Goal: Transaction & Acquisition: Purchase product/service

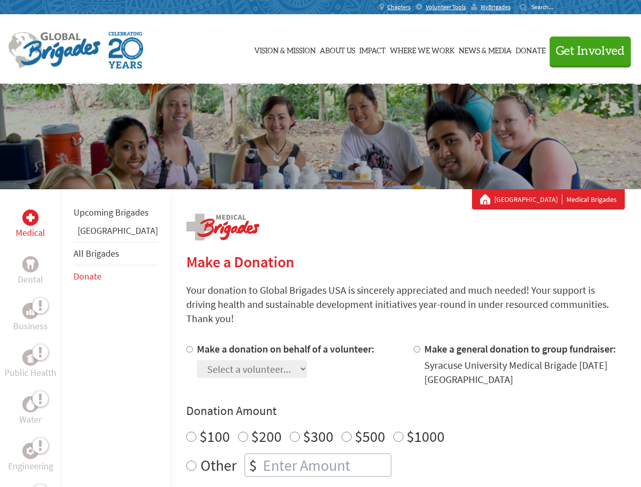
click at [560, 7] on div "Search for:" at bounding box center [540, 7] width 41 height 8
click at [586, 51] on span "Get Involved" at bounding box center [590, 51] width 69 height 12
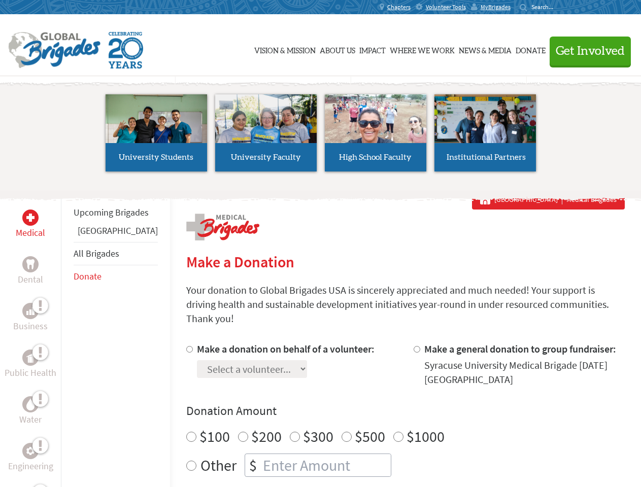
click at [321, 137] on li "High School Faculty" at bounding box center [376, 132] width 110 height 93
click at [67, 338] on div "Upcoming Brigades Panama All Brigades Donate" at bounding box center [115, 432] width 109 height 487
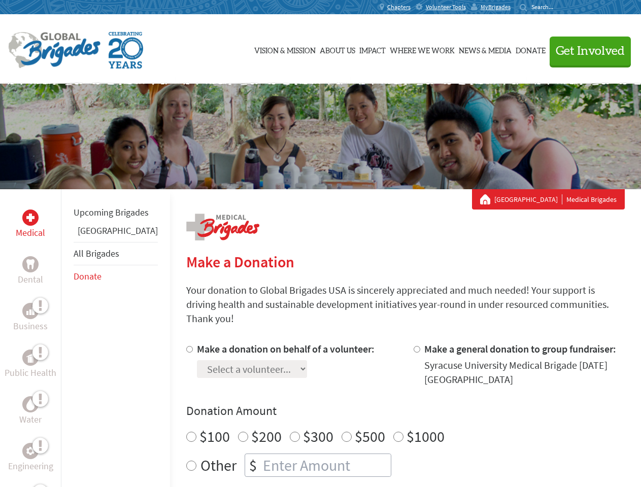
click at [388, 408] on div "Donation Amount $100 $200 $300 $500 $1000 Other $" at bounding box center [405, 440] width 439 height 74
click at [186, 346] on input "Make a donation on behalf of a volunteer:" at bounding box center [189, 349] width 7 height 7
radio input "true"
click at [414, 346] on input "Make a general donation to group fundraiser:" at bounding box center [417, 349] width 7 height 7
radio input "true"
